Goal: Task Accomplishment & Management: Manage account settings

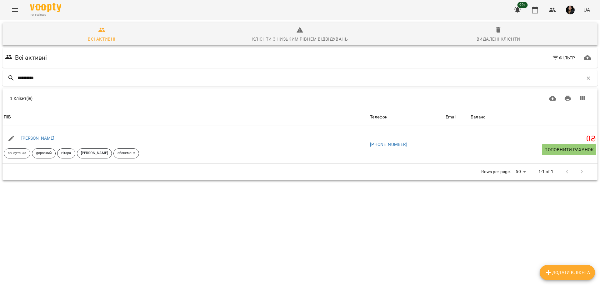
drag, startPoint x: 0, startPoint y: 0, endPoint x: 20, endPoint y: 8, distance: 21.9
click at [20, 8] on button "Menu" at bounding box center [15, 10] width 15 height 15
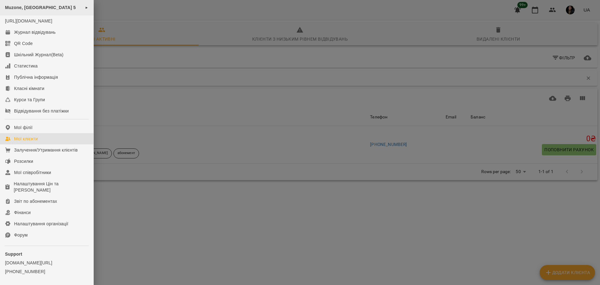
click at [38, 6] on span "Muzone, [GEOGRAPHIC_DATA] 5" at bounding box center [40, 7] width 71 height 5
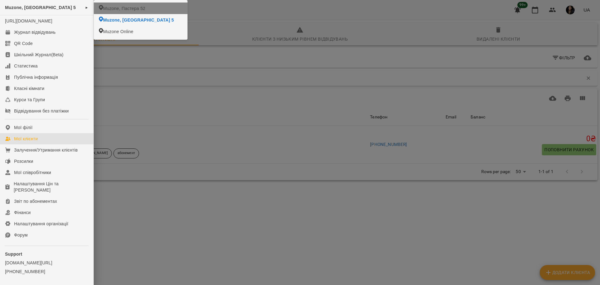
click at [100, 8] on icon at bounding box center [101, 7] width 4 height 5
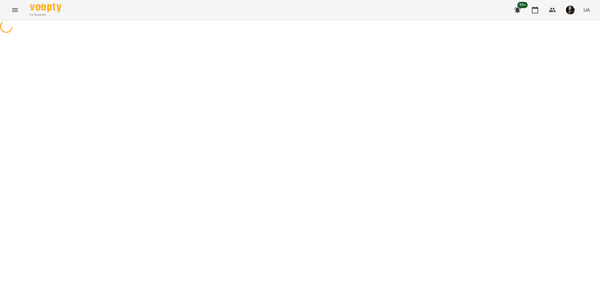
click at [11, 27] on icon at bounding box center [6, 26] width 17 height 17
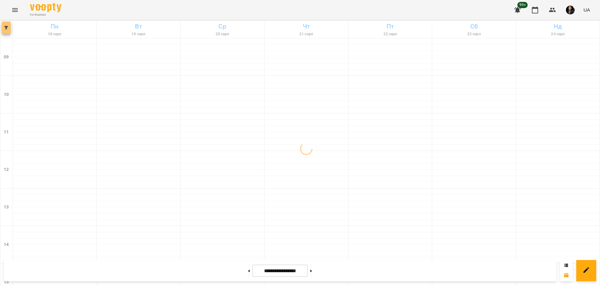
click at [3, 25] on button "button" at bounding box center [6, 28] width 9 height 13
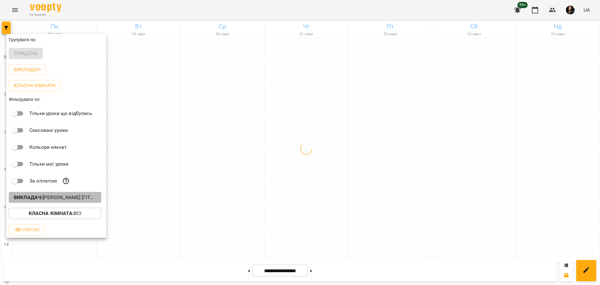
click at [73, 197] on p "Викладач : [PERSON_NAME] [гітара]" at bounding box center [55, 198] width 83 height 8
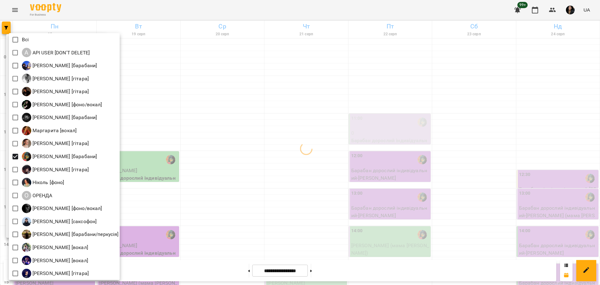
click at [218, 159] on div at bounding box center [300, 142] width 600 height 285
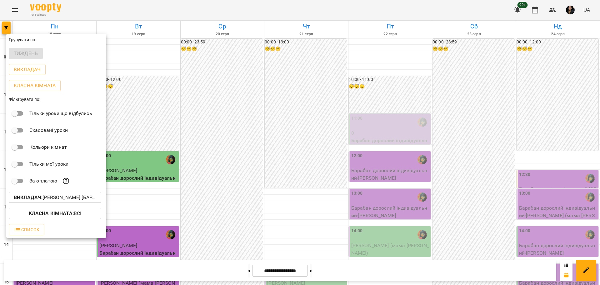
click at [417, 184] on div at bounding box center [300, 142] width 600 height 285
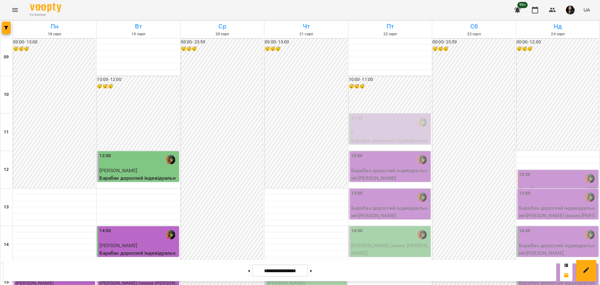
scroll to position [195, 0]
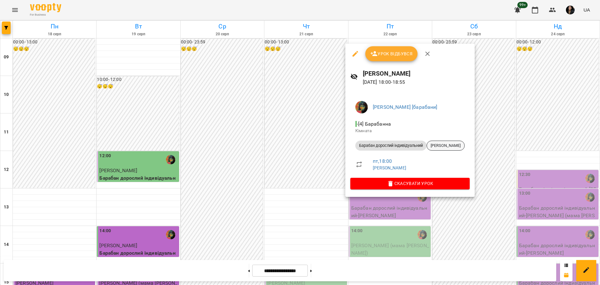
click at [448, 148] on span "[PERSON_NAME]" at bounding box center [446, 146] width 38 height 6
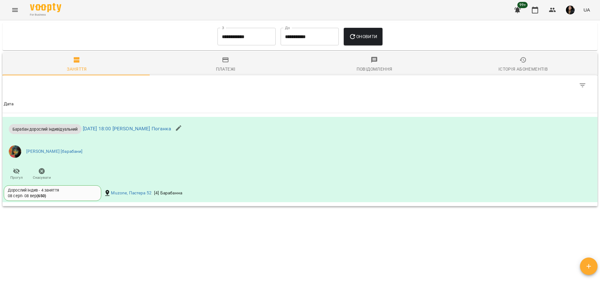
scroll to position [505, 0]
